Goal: Check status: Check status

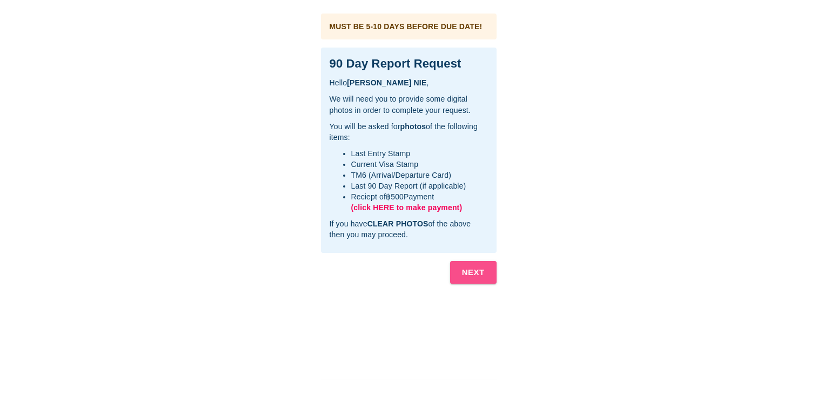
click at [461, 268] on button "NEXT" at bounding box center [473, 272] width 46 height 23
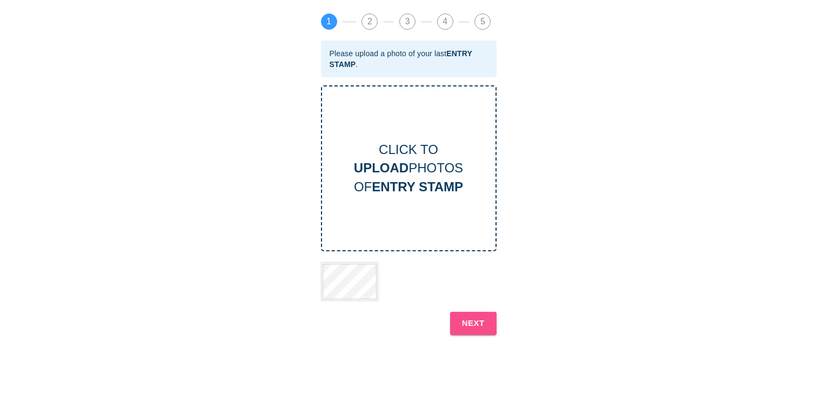
click at [481, 329] on b "NEXT" at bounding box center [473, 323] width 23 height 14
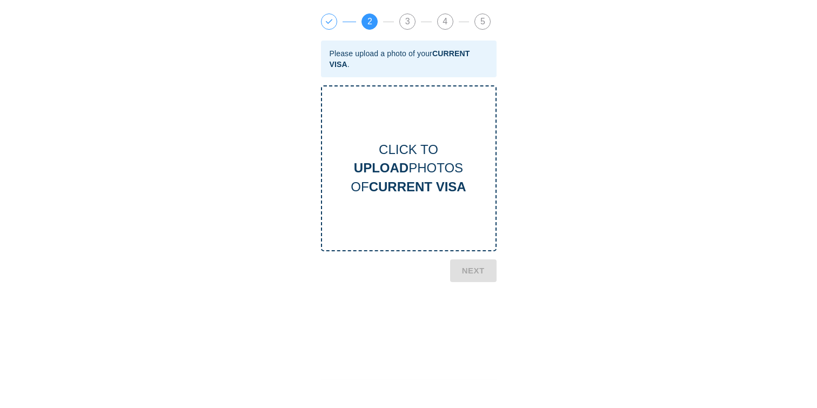
click at [334, 21] on span "1" at bounding box center [329, 21] width 15 height 15
click at [331, 22] on span "1" at bounding box center [329, 21] width 15 height 15
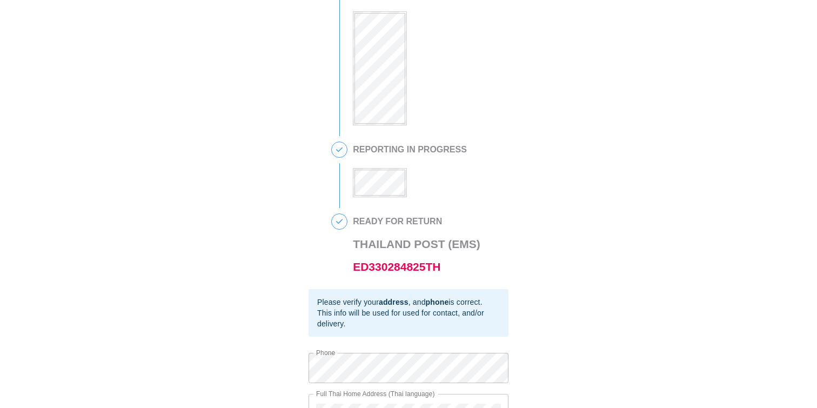
scroll to position [176, 0]
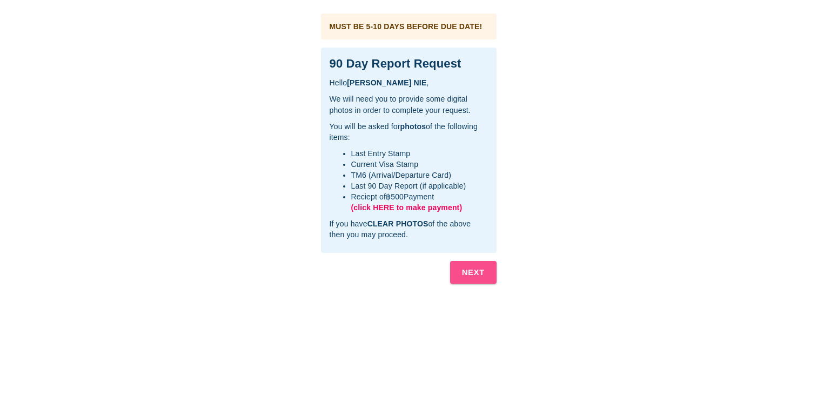
click at [480, 275] on b "NEXT" at bounding box center [473, 272] width 23 height 14
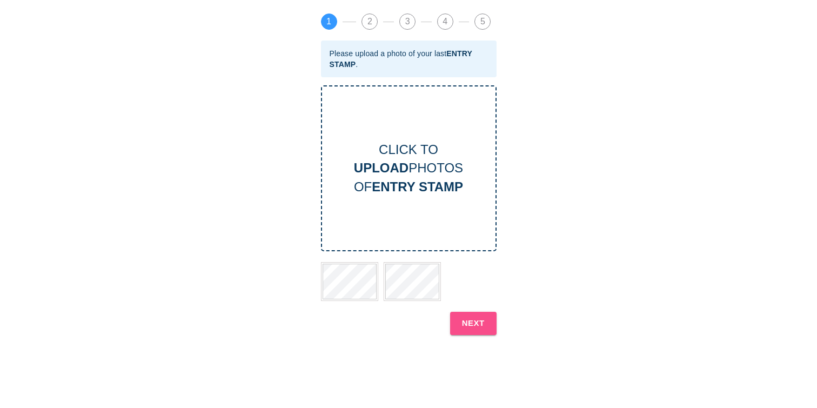
click at [465, 318] on b "NEXT" at bounding box center [473, 323] width 23 height 14
click at [476, 323] on b "NEXT" at bounding box center [473, 323] width 23 height 14
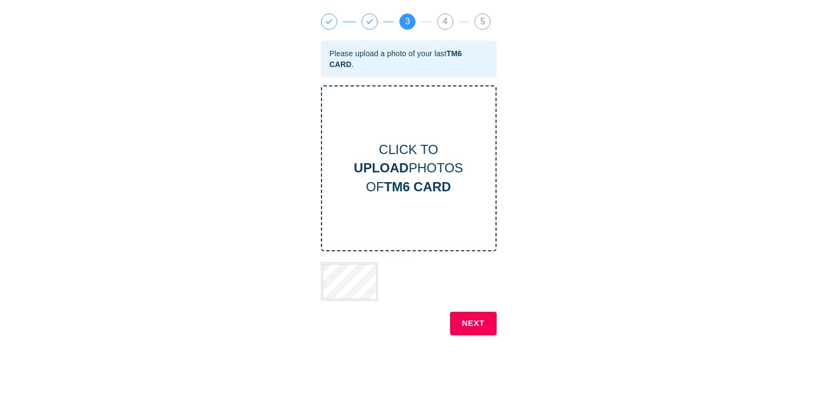
click at [475, 322] on b "NEXT" at bounding box center [473, 323] width 23 height 14
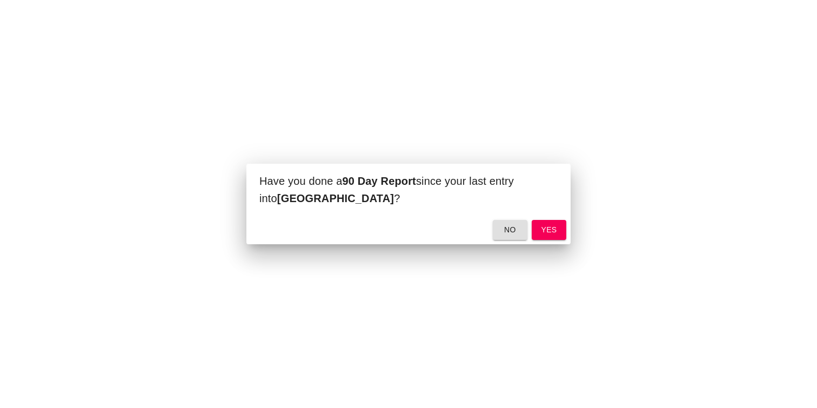
click at [557, 230] on span "yes" at bounding box center [549, 230] width 17 height 14
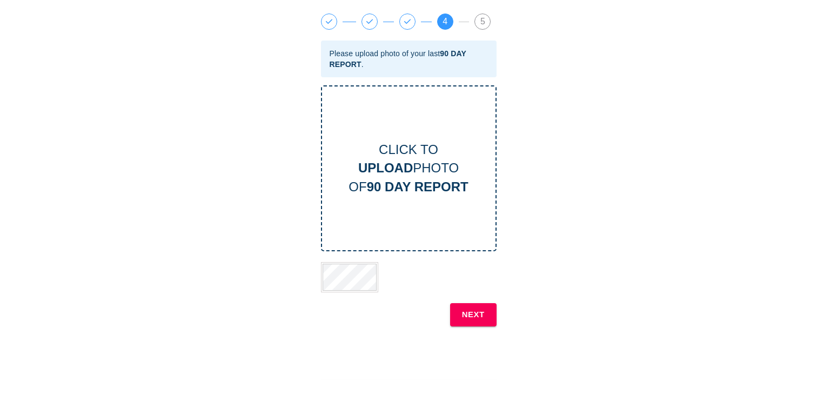
click at [474, 312] on b "NEXT" at bounding box center [473, 315] width 23 height 14
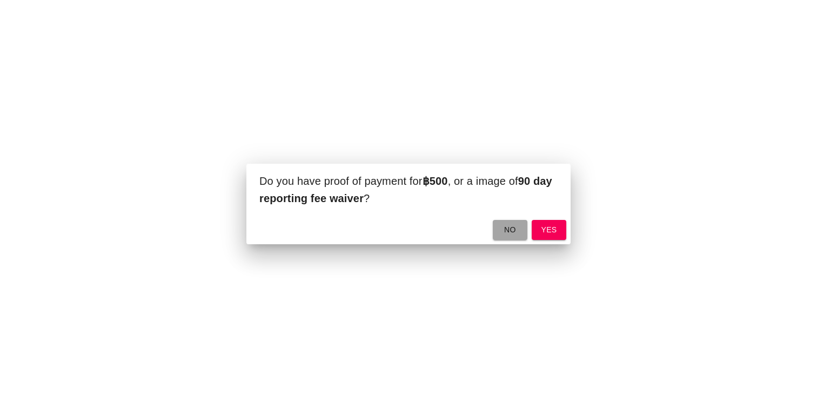
click at [509, 234] on span "no" at bounding box center [510, 230] width 17 height 14
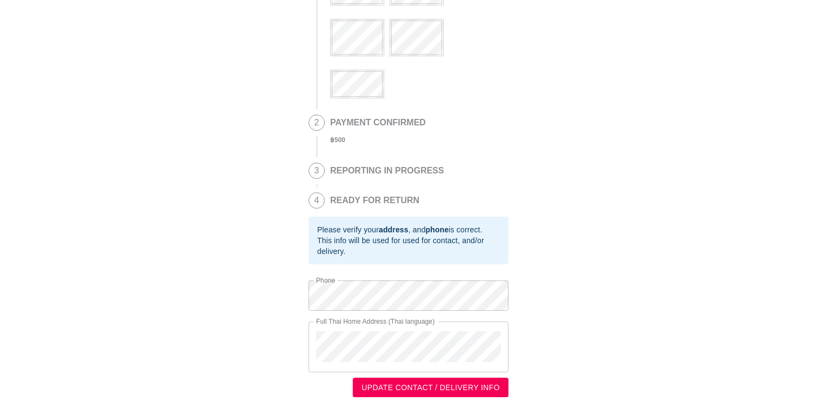
scroll to position [103, 0]
click at [308, 304] on div "This is a secure link , and your information is safe . 1 90 DAY REPORT REQUESTE…" at bounding box center [409, 152] width 796 height 489
click at [250, 286] on div "This is a secure link , and your information is safe . 1 90 DAY REPORT REQUESTE…" at bounding box center [409, 152] width 796 height 489
click at [270, 291] on div "This is a secure link , and your information is safe . 1 90 DAY REPORT REQUESTE…" at bounding box center [409, 152] width 796 height 489
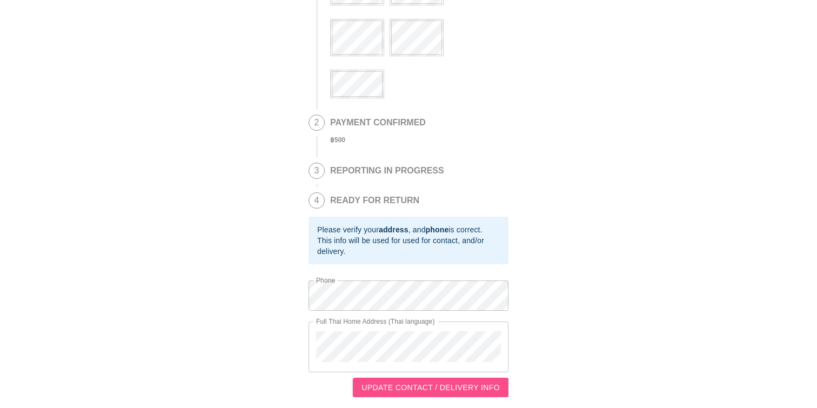
click at [384, 387] on span "UPDATE CONTACT / DELIVERY INFO" at bounding box center [431, 388] width 138 height 14
